Goal: Information Seeking & Learning: Learn about a topic

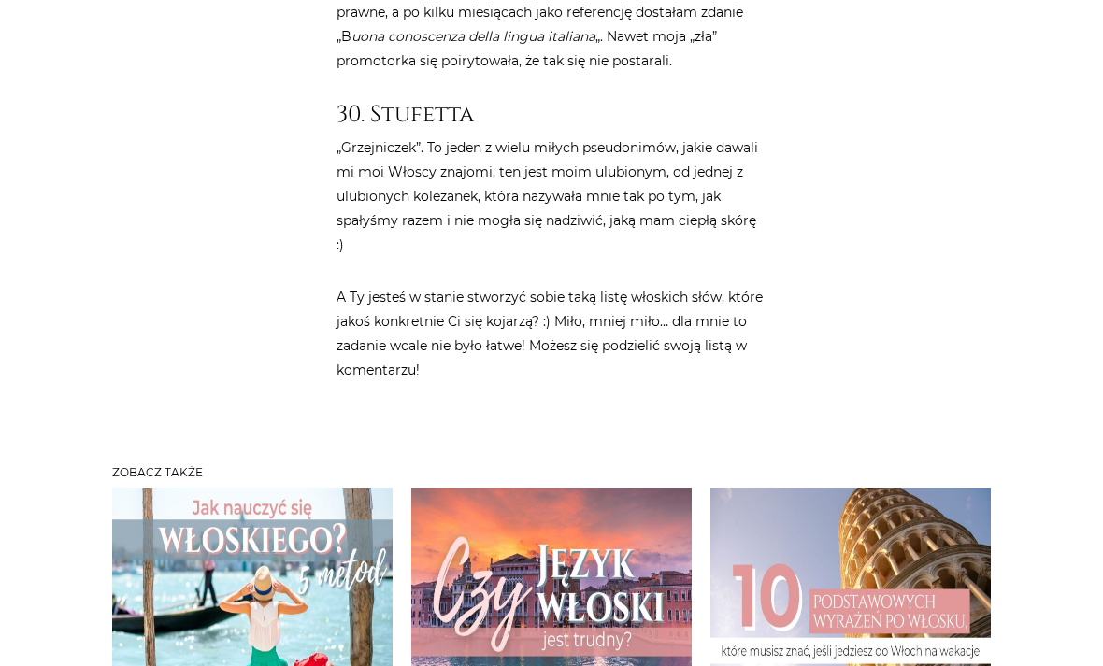
scroll to position [7660, 0]
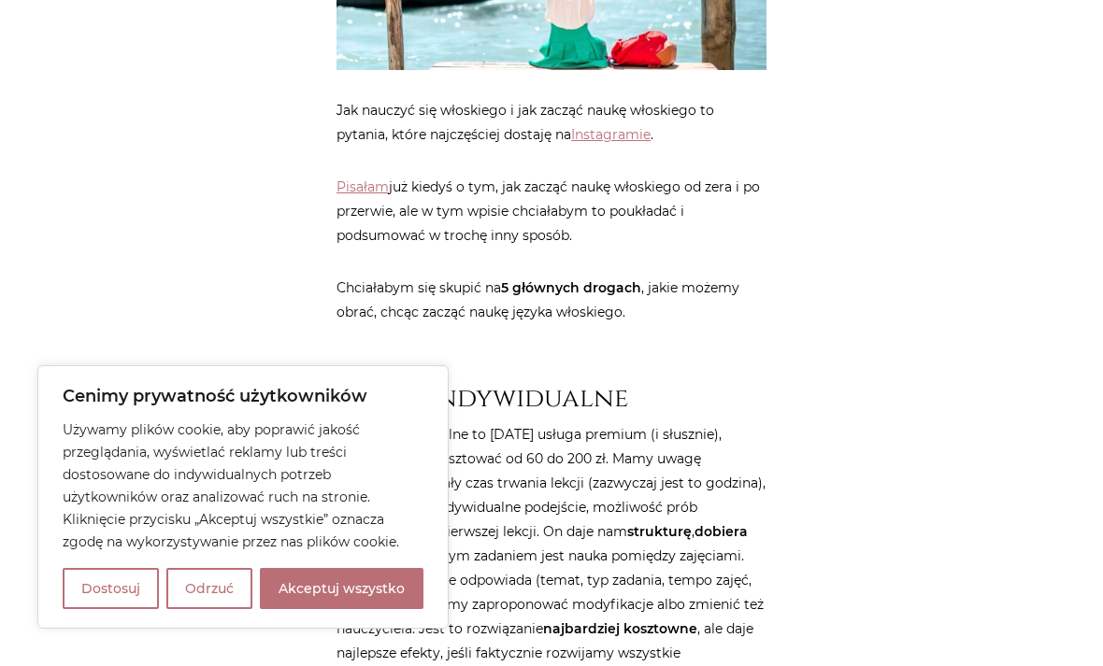
click at [346, 609] on button "Akceptuj wszystko" at bounding box center [342, 588] width 164 height 41
checkbox input "true"
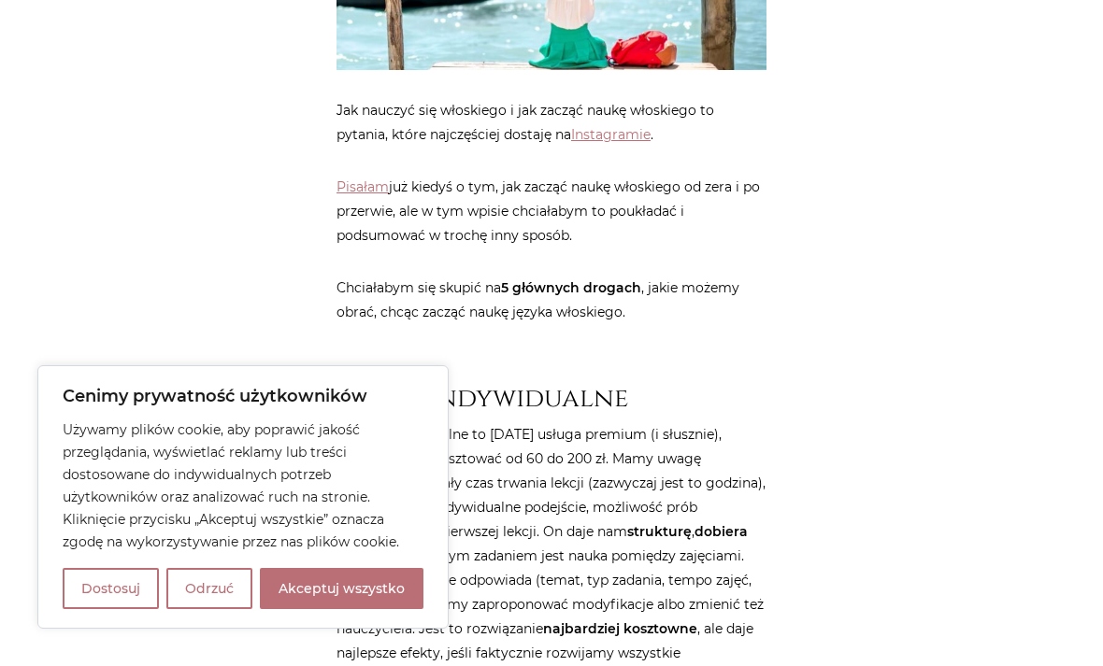
checkbox input "true"
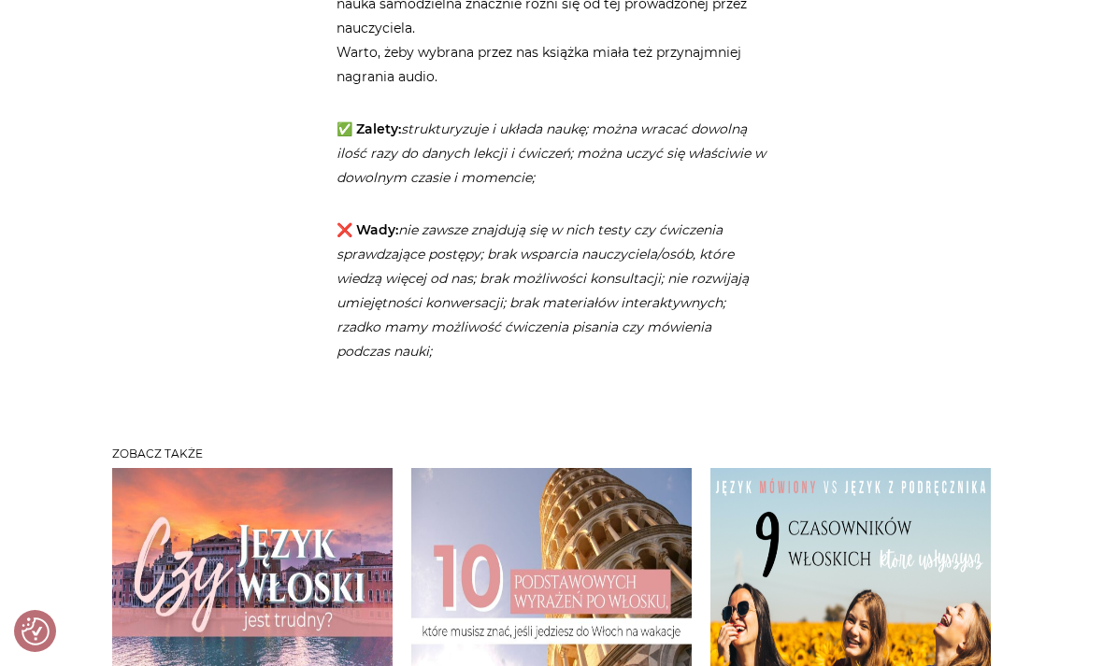
scroll to position [5903, 0]
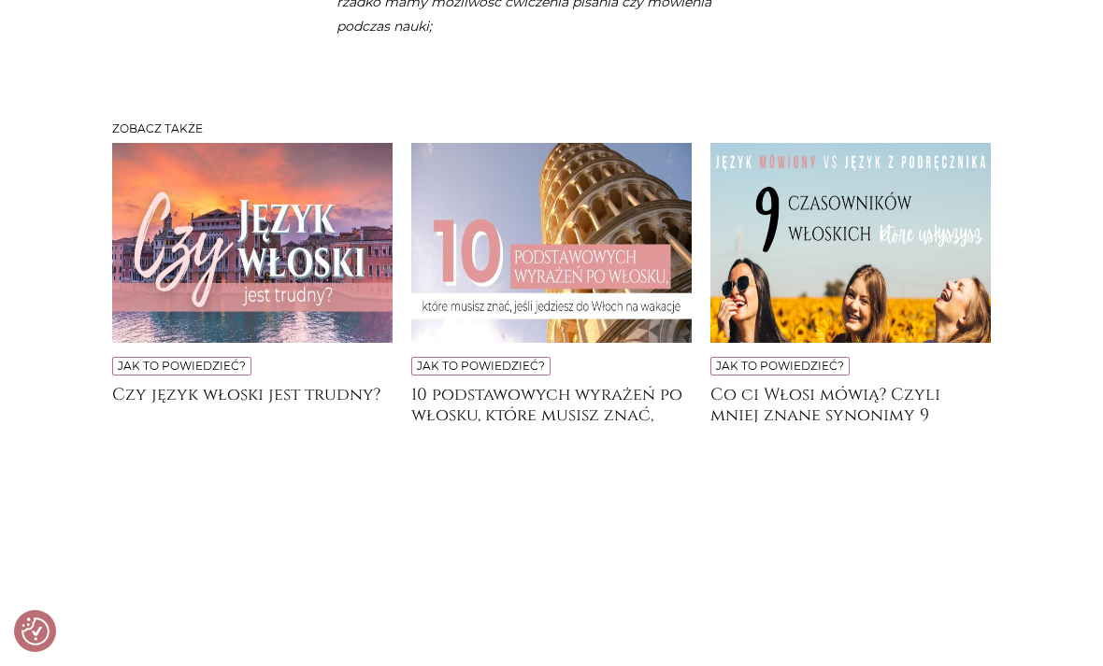
click at [950, 274] on img at bounding box center [850, 243] width 280 height 200
click at [909, 143] on img at bounding box center [850, 243] width 280 height 200
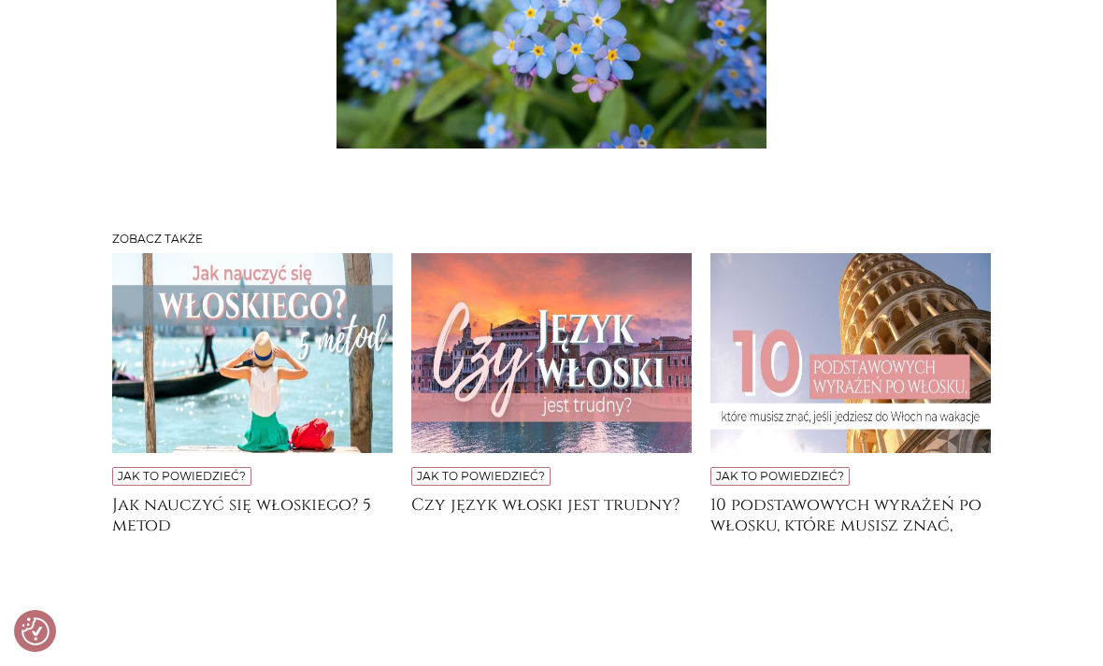
scroll to position [6160, 0]
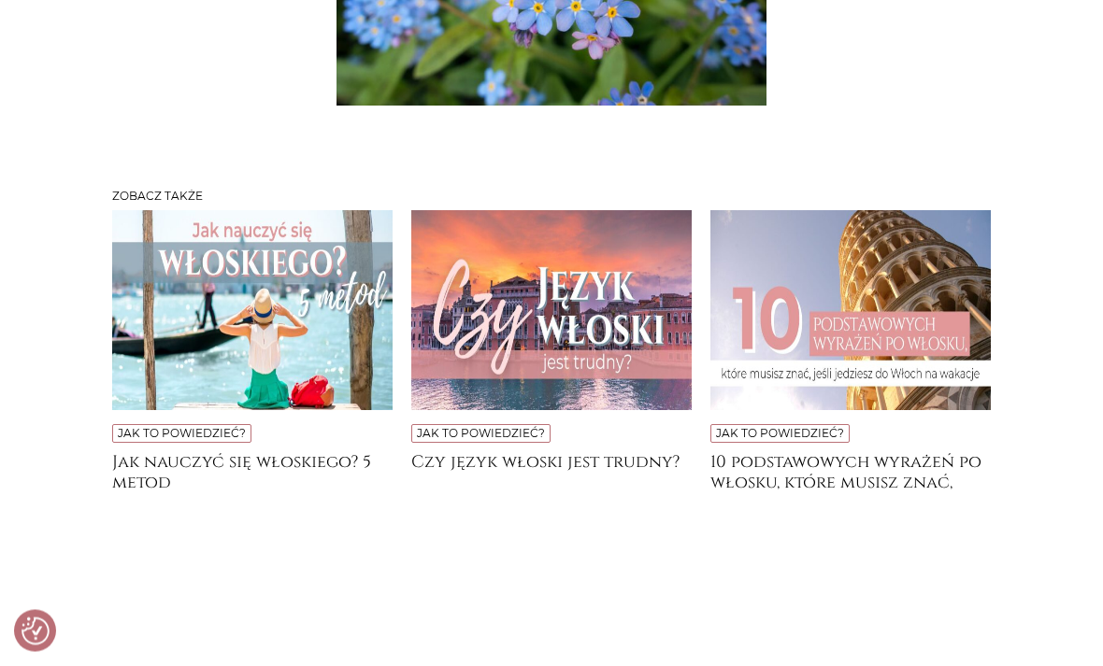
click at [607, 278] on img at bounding box center [551, 311] width 280 height 200
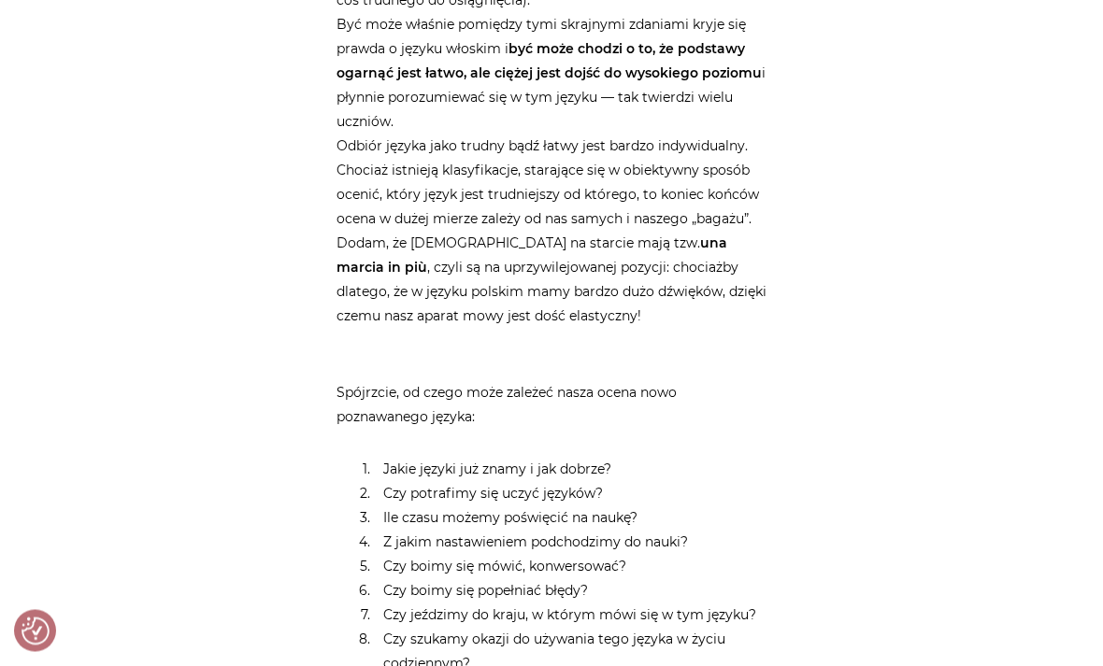
scroll to position [1223, 0]
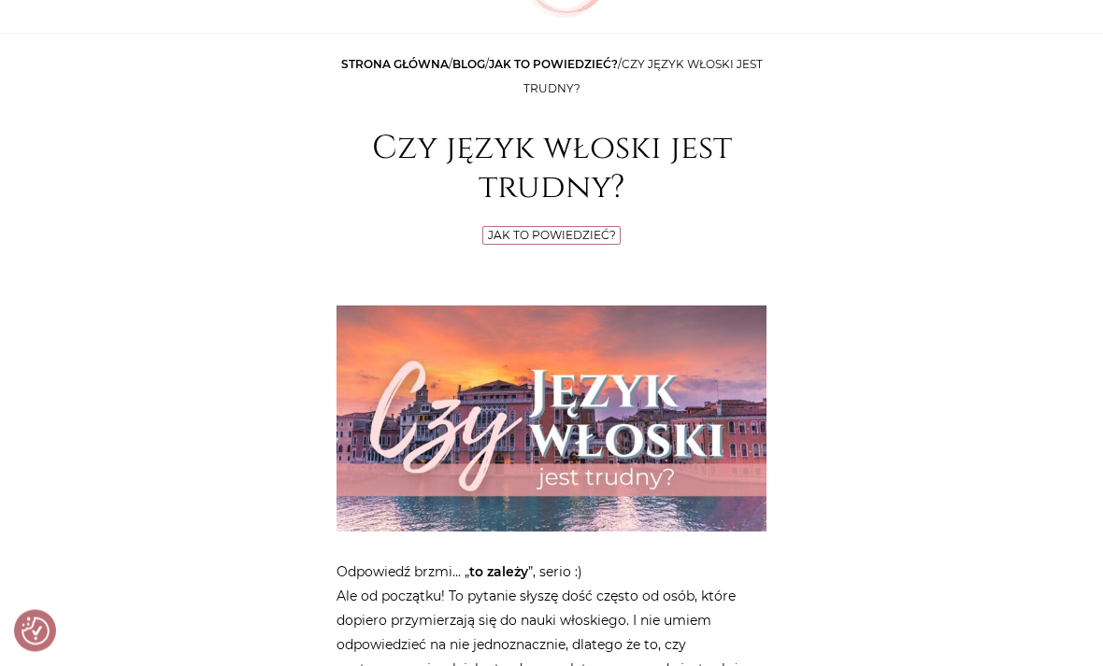
scroll to position [0, 0]
